Goal: Task Accomplishment & Management: Complete application form

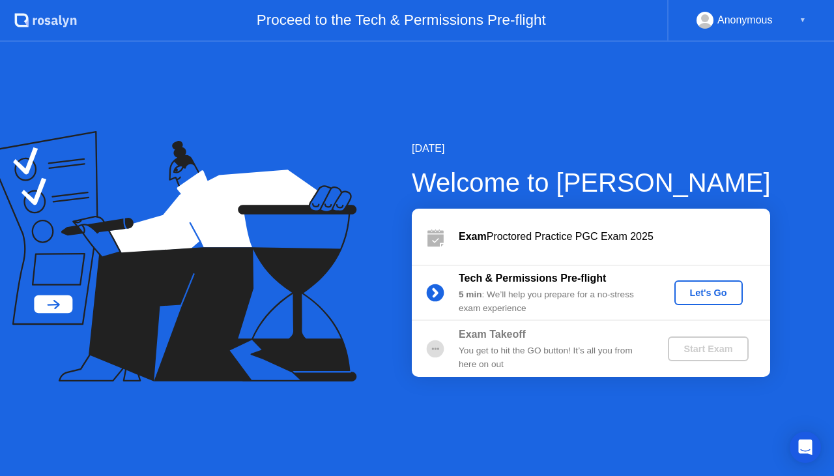
click at [706, 292] on div "Let's Go" at bounding box center [709, 292] width 58 height 10
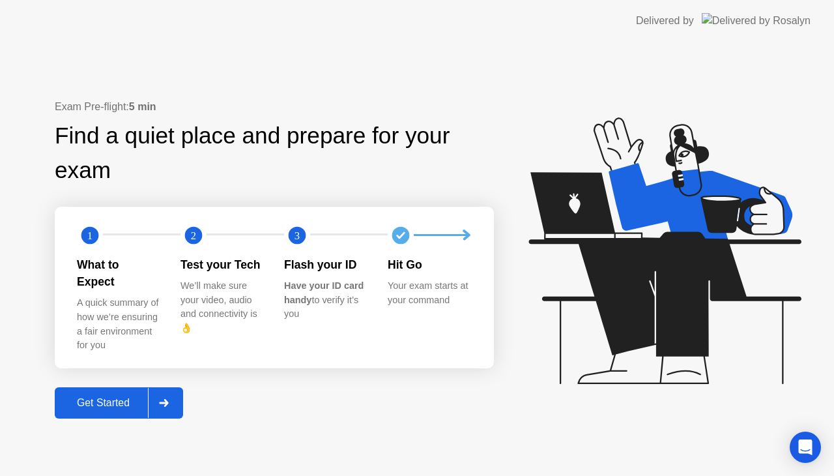
click at [103, 399] on div "Get Started" at bounding box center [103, 403] width 89 height 12
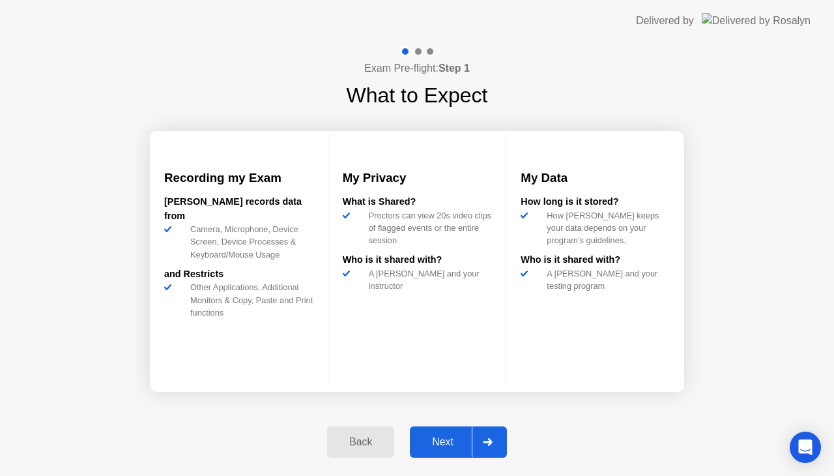
click at [451, 433] on button "Next" at bounding box center [458, 441] width 97 height 31
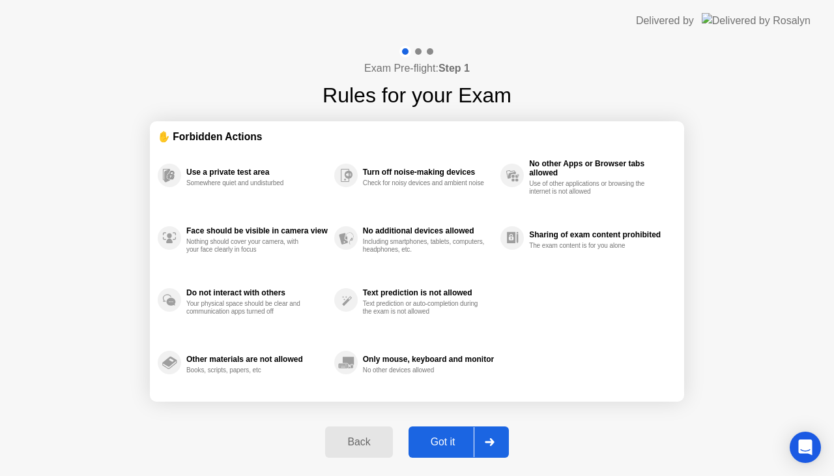
click at [446, 440] on div "Got it" at bounding box center [442, 442] width 61 height 12
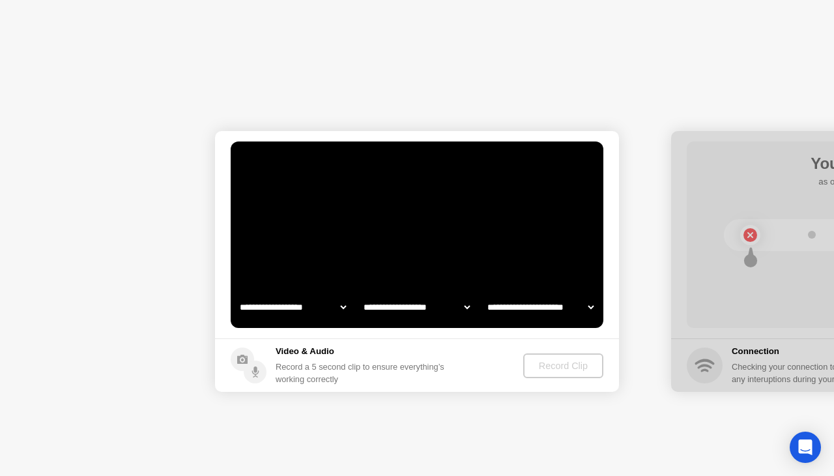
select select "**********"
select select "*******"
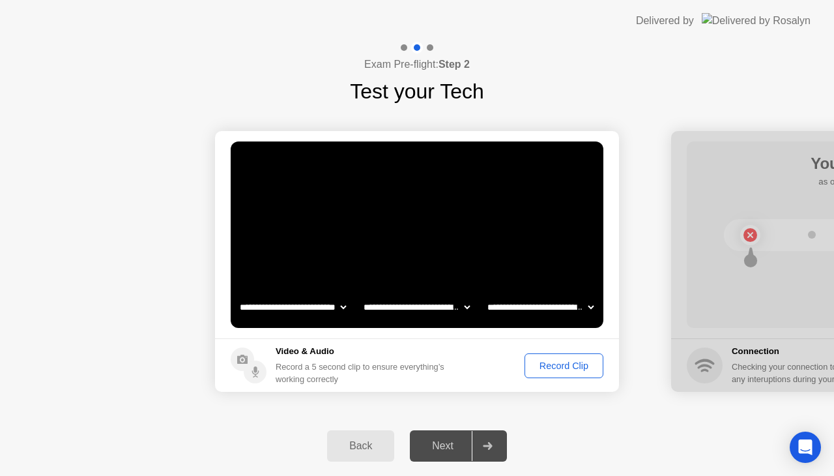
click at [559, 376] on button "Record Clip" at bounding box center [563, 365] width 79 height 25
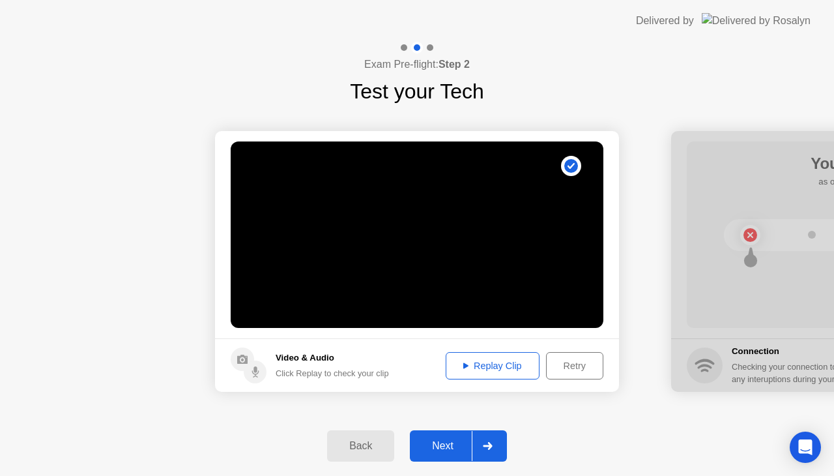
click at [446, 442] on div "Next" at bounding box center [443, 446] width 58 height 12
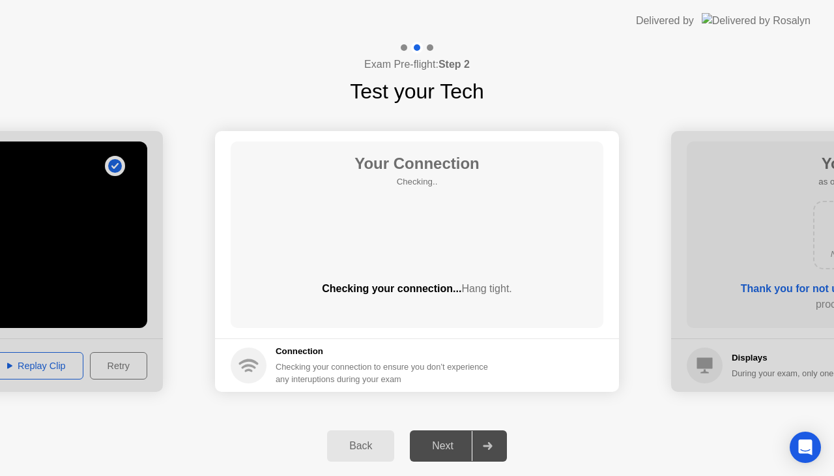
click at [362, 440] on div "Back" at bounding box center [360, 446] width 59 height 12
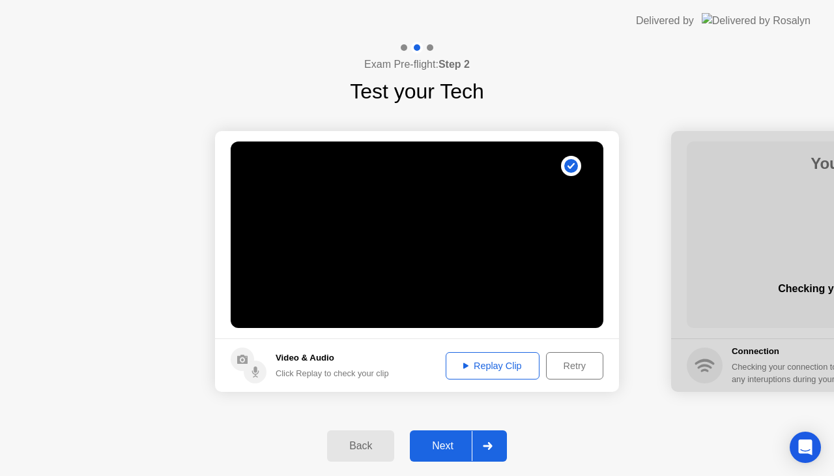
click at [587, 371] on div "Retry" at bounding box center [575, 365] width 48 height 10
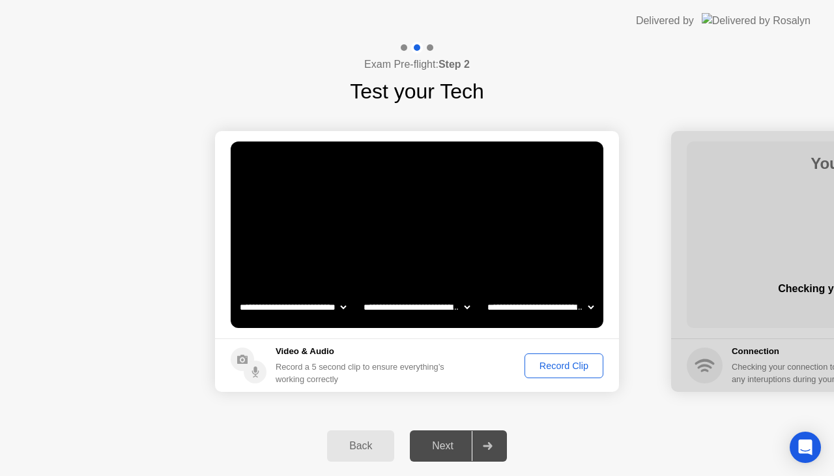
click at [581, 371] on div "Record Clip" at bounding box center [564, 365] width 70 height 10
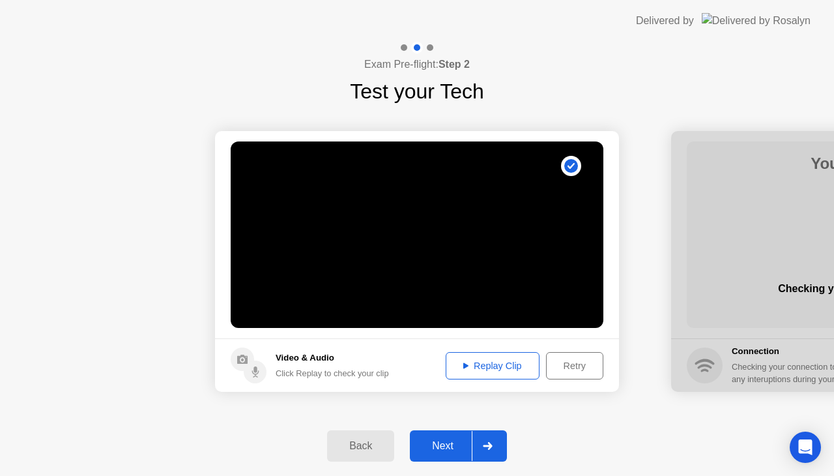
click at [467, 450] on div "Next" at bounding box center [443, 446] width 58 height 12
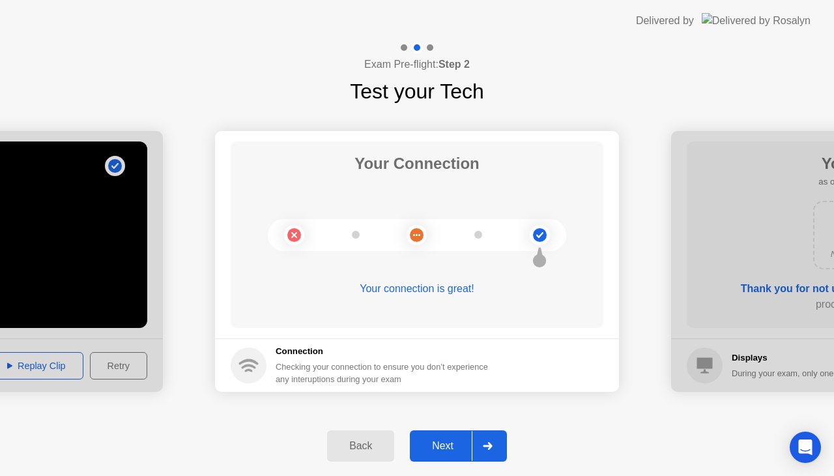
click at [447, 440] on div "Next" at bounding box center [443, 446] width 58 height 12
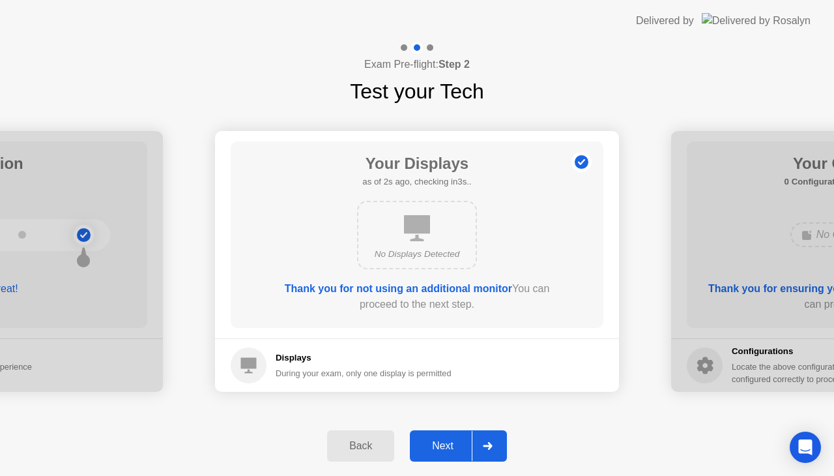
click at [448, 440] on div "Next" at bounding box center [443, 446] width 58 height 12
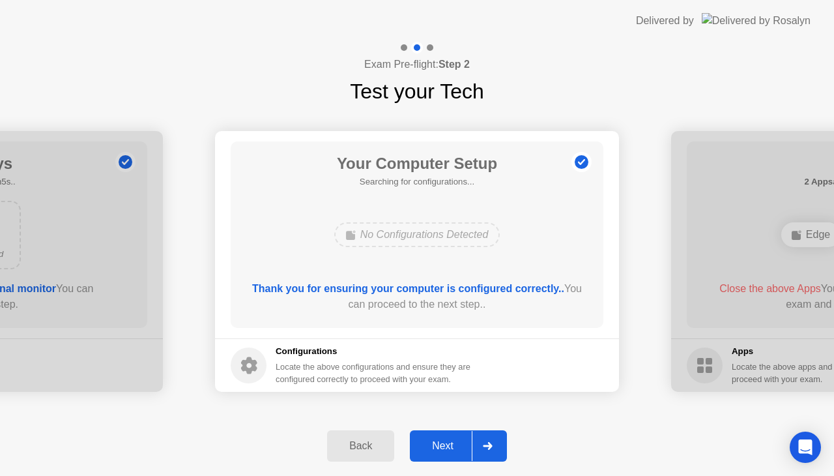
click at [448, 442] on div "Next" at bounding box center [443, 446] width 58 height 12
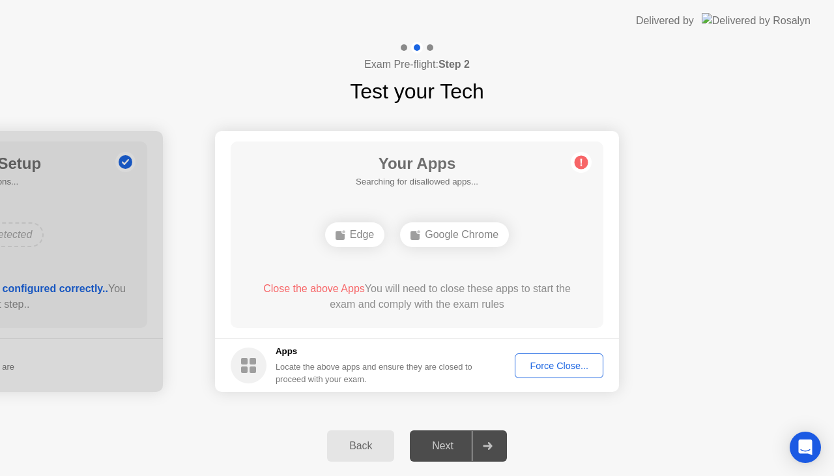
click at [463, 441] on div "Next" at bounding box center [443, 446] width 58 height 12
click at [567, 366] on div "Force Close..." at bounding box center [558, 365] width 79 height 10
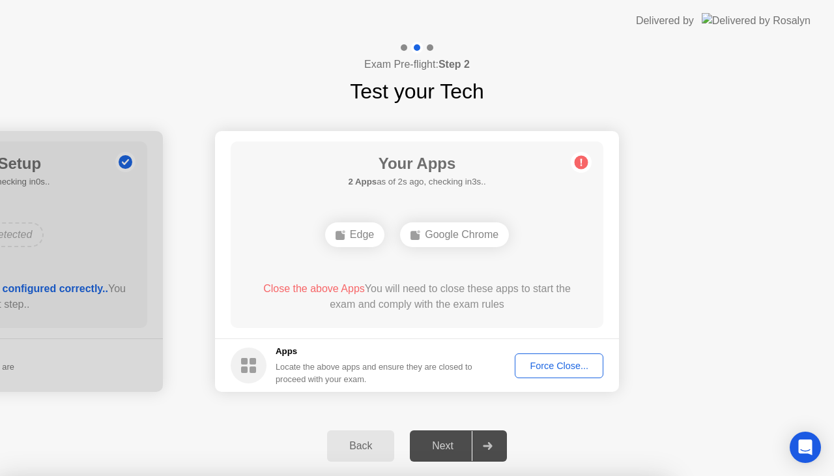
click at [560, 360] on div "Force Close..." at bounding box center [558, 365] width 79 height 10
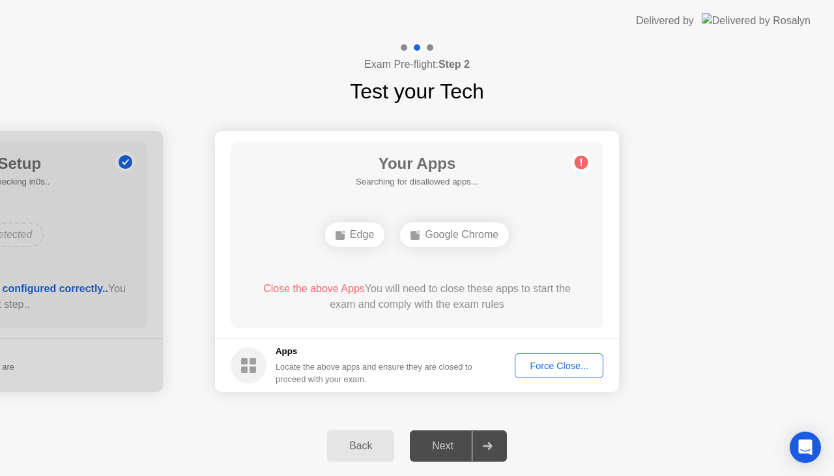
click at [539, 365] on div "Force Close..." at bounding box center [558, 365] width 79 height 10
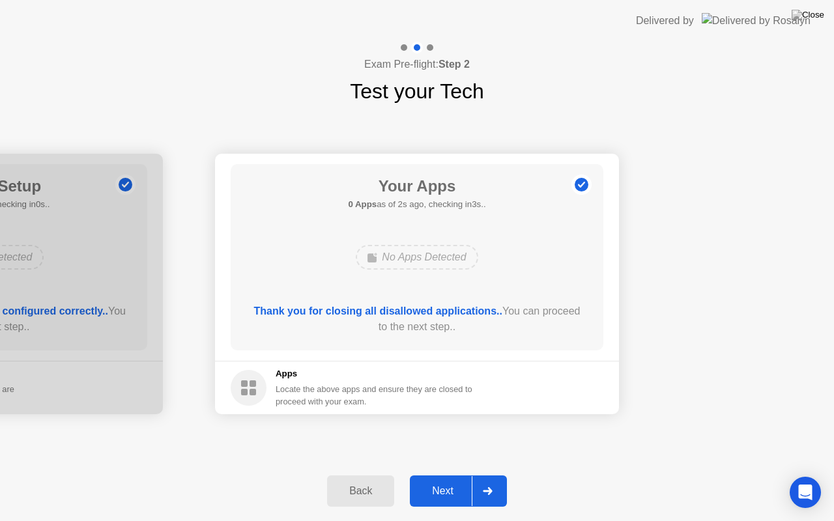
click at [446, 475] on div "Next" at bounding box center [443, 491] width 58 height 12
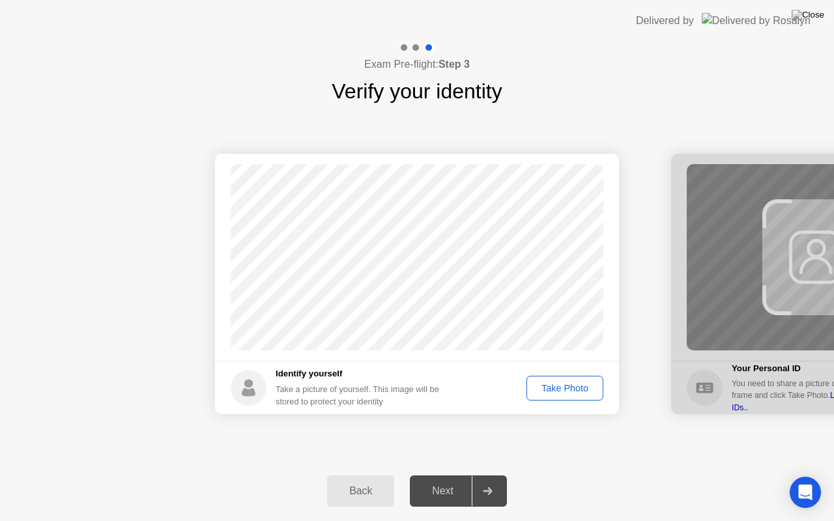
click at [579, 389] on div "Take Photo" at bounding box center [565, 388] width 68 height 10
click at [442, 475] on div "Next" at bounding box center [443, 491] width 58 height 12
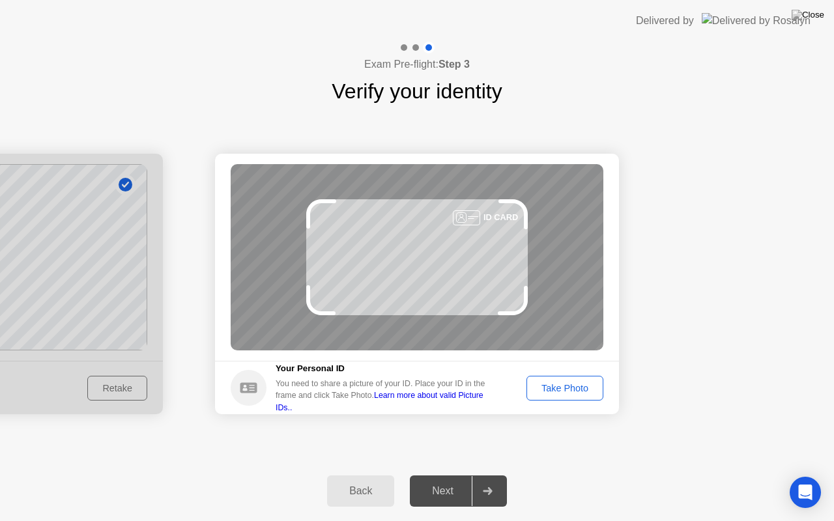
click at [451, 285] on div "ID CARD" at bounding box center [417, 257] width 373 height 186
click at [553, 387] on div "Take Photo" at bounding box center [565, 388] width 68 height 10
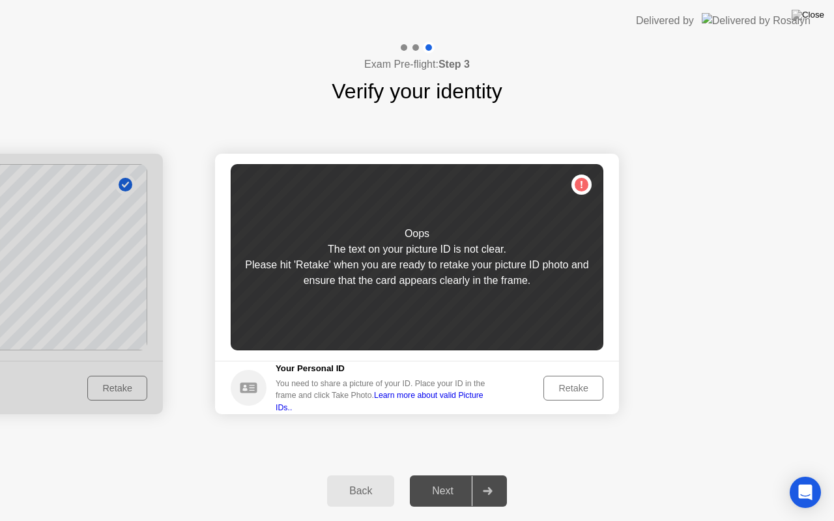
click at [588, 386] on div "Retake" at bounding box center [573, 388] width 51 height 10
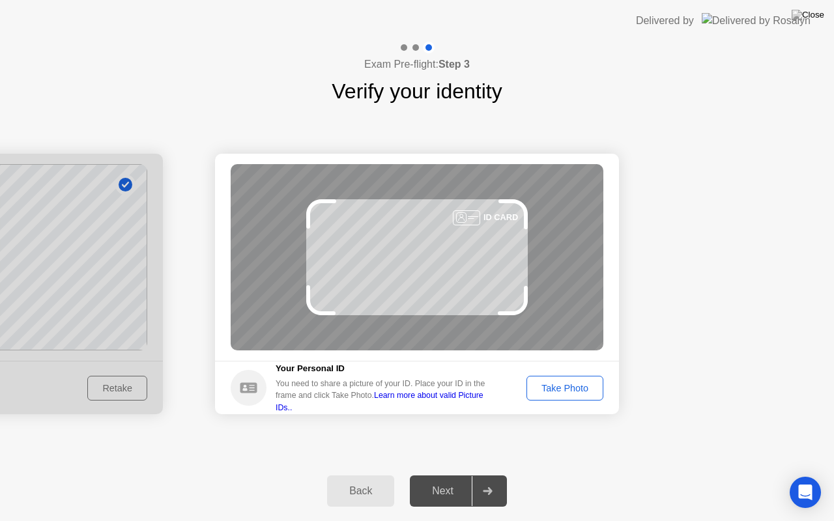
click at [555, 393] on div "Take Photo" at bounding box center [565, 388] width 68 height 10
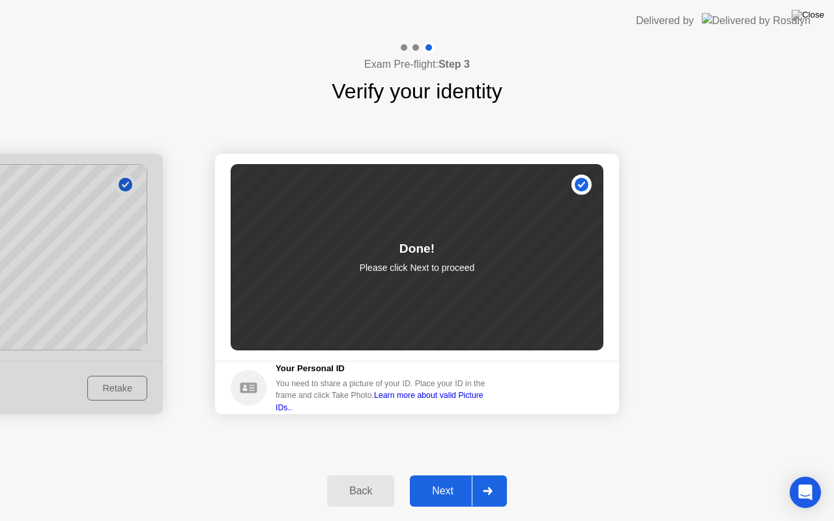
click at [431, 475] on div "Next" at bounding box center [443, 491] width 58 height 12
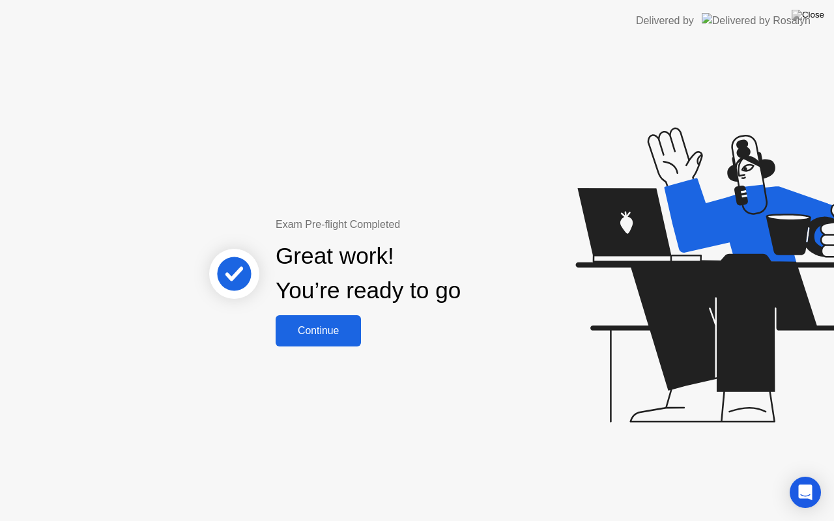
click at [328, 332] on div "Continue" at bounding box center [319, 331] width 78 height 12
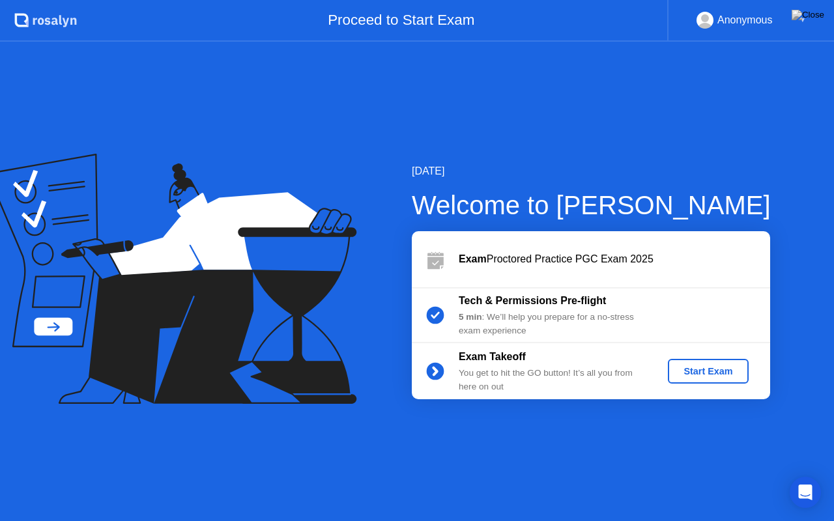
click at [710, 366] on div "Start Exam" at bounding box center [708, 371] width 70 height 10
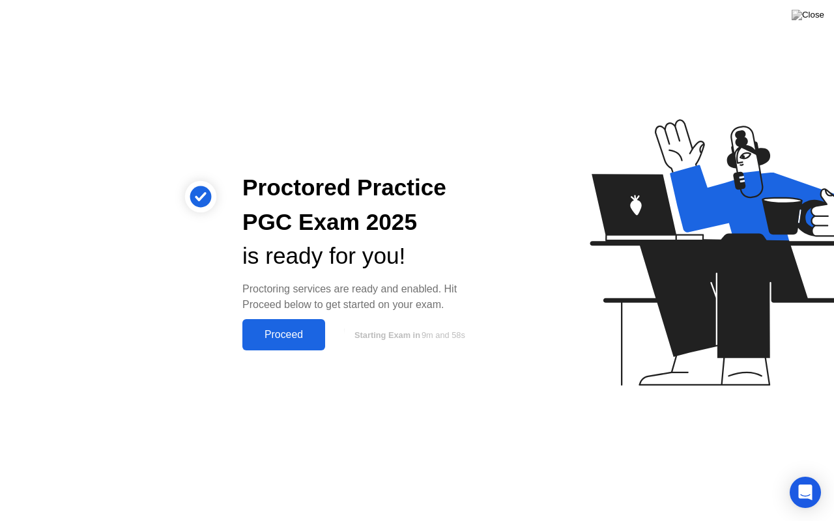
click at [250, 337] on div "Proceed" at bounding box center [283, 335] width 75 height 12
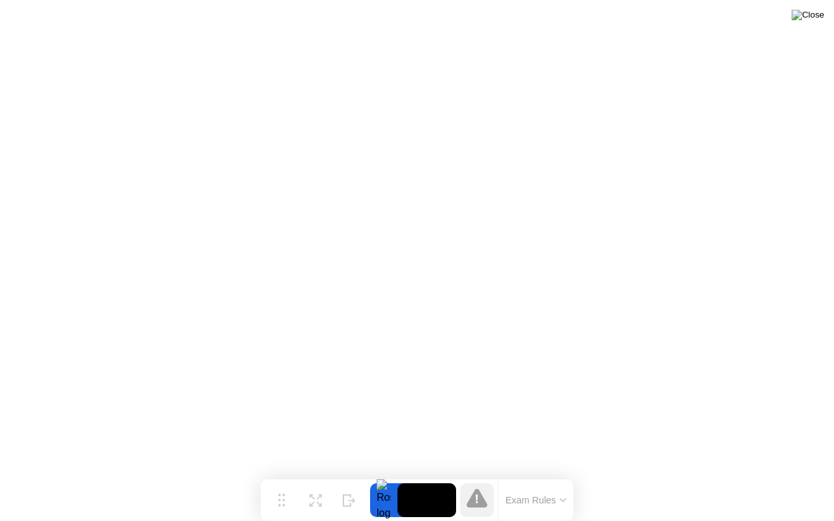
click at [814, 16] on img at bounding box center [808, 15] width 33 height 10
